Goal: Task Accomplishment & Management: Complete application form

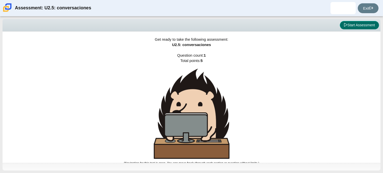
click at [358, 25] on button "Start Assessment" at bounding box center [359, 25] width 39 height 9
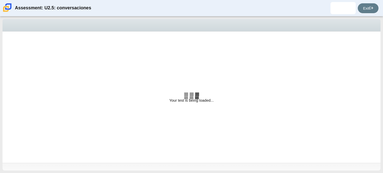
select select "06fad057-86e3-49ec-80e5-8ebec56ce9e7"
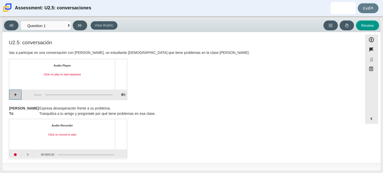
click at [14, 95] on button "Play" at bounding box center [15, 94] width 13 height 10
click at [14, 95] on button "Pause playback" at bounding box center [15, 94] width 13 height 10
click at [18, 97] on button "Continue playback" at bounding box center [15, 94] width 13 height 10
drag, startPoint x: 48, startPoint y: 94, endPoint x: 23, endPoint y: 94, distance: 25.3
click at [23, 94] on div "0:08 / 3:47" at bounding box center [67, 94] width 91 height 10
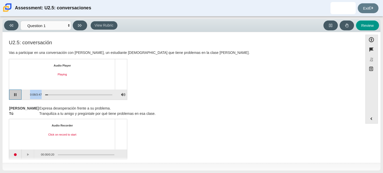
click at [15, 96] on button "Pause playback" at bounding box center [15, 94] width 13 height 10
click at [18, 96] on button "Continue playback" at bounding box center [15, 94] width 13 height 10
click at [18, 96] on button "Pause playback" at bounding box center [15, 94] width 13 height 10
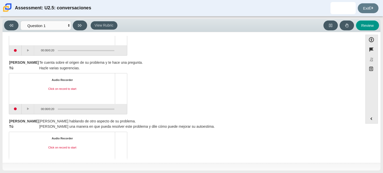
scroll to position [104, 0]
click at [13, 108] on button "Start recording" at bounding box center [15, 109] width 13 height 10
click at [16, 109] on button "Stop recording" at bounding box center [15, 109] width 13 height 10
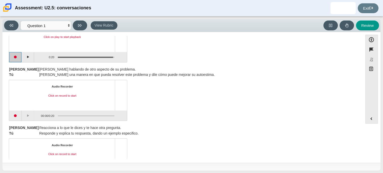
scroll to position [160, 0]
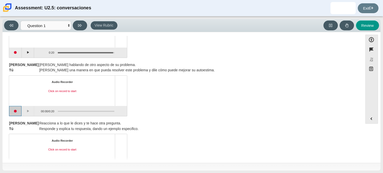
click at [15, 110] on button "Start recording" at bounding box center [15, 111] width 13 height 10
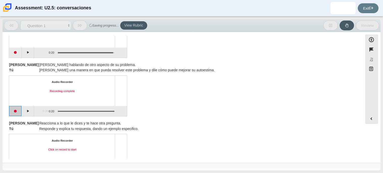
click at [15, 110] on button "Start recording" at bounding box center [15, 111] width 13 height 10
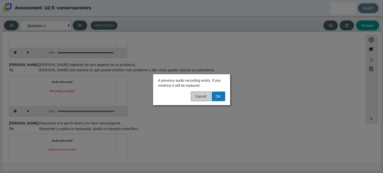
click at [197, 98] on button "Cancel" at bounding box center [200, 96] width 19 height 10
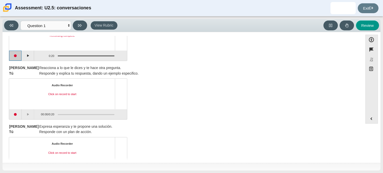
scroll to position [223, 0]
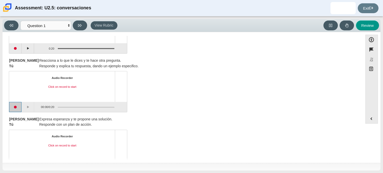
click at [14, 109] on button "Start recording" at bounding box center [15, 107] width 13 height 10
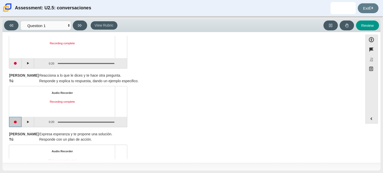
scroll to position [240, 0]
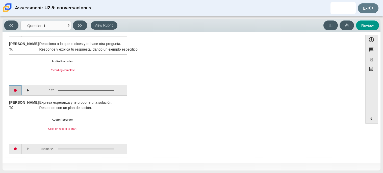
click at [15, 91] on button "Start recording" at bounding box center [15, 90] width 13 height 10
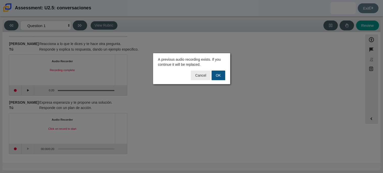
click at [217, 76] on button "OK" at bounding box center [219, 75] width 14 height 10
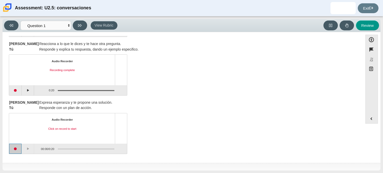
click at [16, 150] on button "Start recording" at bounding box center [15, 148] width 13 height 10
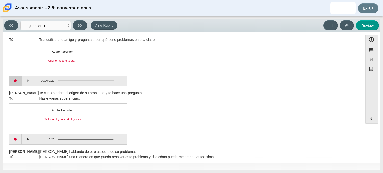
scroll to position [72, 0]
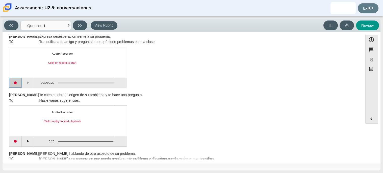
click at [15, 83] on button "Start recording" at bounding box center [15, 83] width 13 height 10
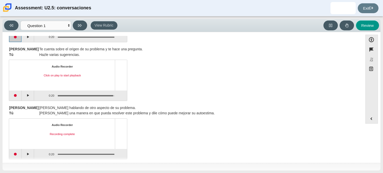
scroll to position [114, 0]
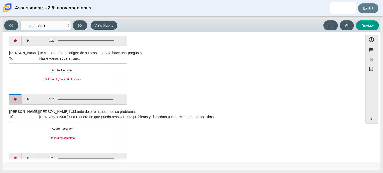
click at [14, 99] on button "Start recording" at bounding box center [15, 99] width 13 height 10
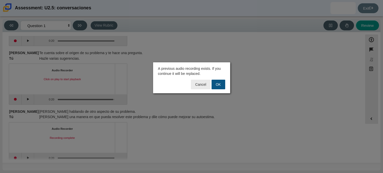
click at [221, 84] on button "OK" at bounding box center [219, 85] width 14 height 10
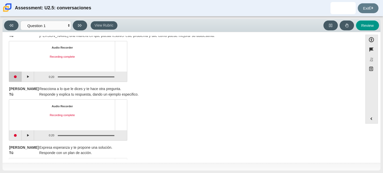
scroll to position [197, 0]
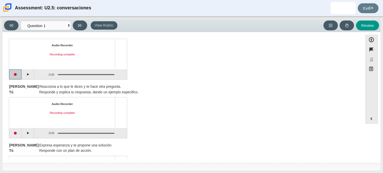
click at [13, 78] on button "Start recording" at bounding box center [15, 74] width 13 height 10
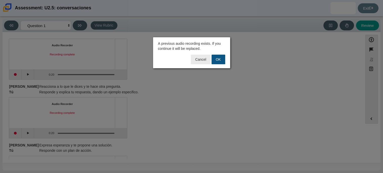
click at [222, 57] on button "OK" at bounding box center [219, 60] width 14 height 10
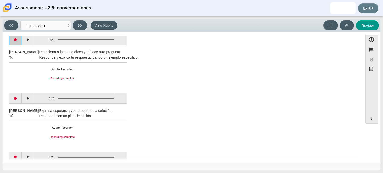
scroll to position [240, 0]
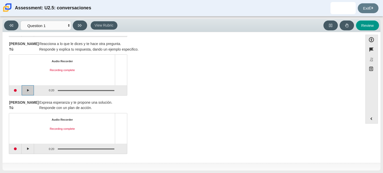
click at [27, 90] on button "Play" at bounding box center [28, 90] width 13 height 10
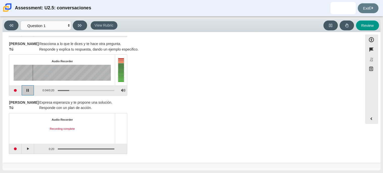
click at [29, 89] on button "Pause playback" at bounding box center [28, 90] width 13 height 10
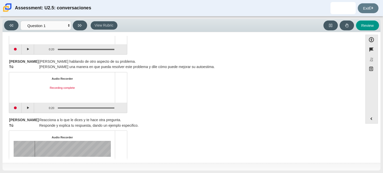
scroll to position [163, 0]
click at [14, 109] on button "Start recording" at bounding box center [15, 108] width 13 height 10
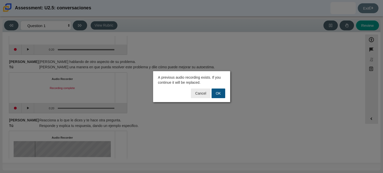
click at [214, 92] on button "OK" at bounding box center [219, 93] width 14 height 10
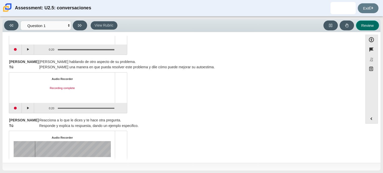
click at [364, 26] on button "Review" at bounding box center [367, 25] width 23 height 10
select select "review"
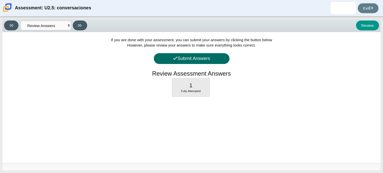
click at [203, 58] on button "Submit Answers" at bounding box center [192, 58] width 76 height 11
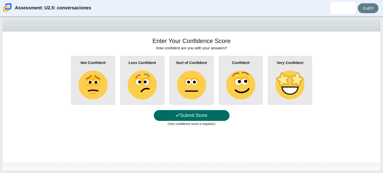
click at [207, 117] on button "Submit Score" at bounding box center [192, 115] width 76 height 11
click at [208, 119] on button "Submit Score" at bounding box center [192, 115] width 76 height 11
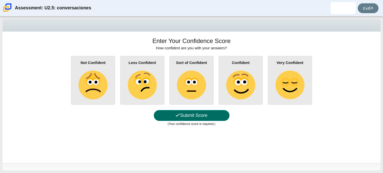
click at [211, 116] on button "Submit Score" at bounding box center [192, 115] width 76 height 11
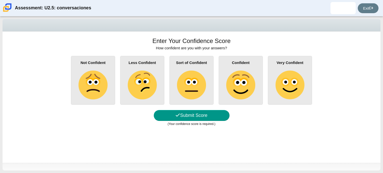
click at [232, 14] on div "Assessment: U2.5: conversaciones [PERSON_NAME] Student [EMAIL_ADDRESS][DOMAIN_N…" at bounding box center [191, 8] width 383 height 16
click at [237, 61] on b "Confident" at bounding box center [241, 62] width 18 height 4
click at [0, 0] on input "Confident" at bounding box center [0, 0] width 0 height 0
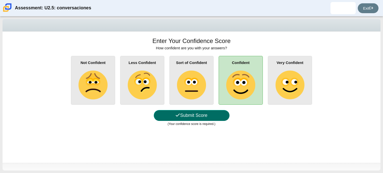
click at [218, 112] on button "Submit Score" at bounding box center [192, 115] width 76 height 11
